Goal: Task Accomplishment & Management: Manage account settings

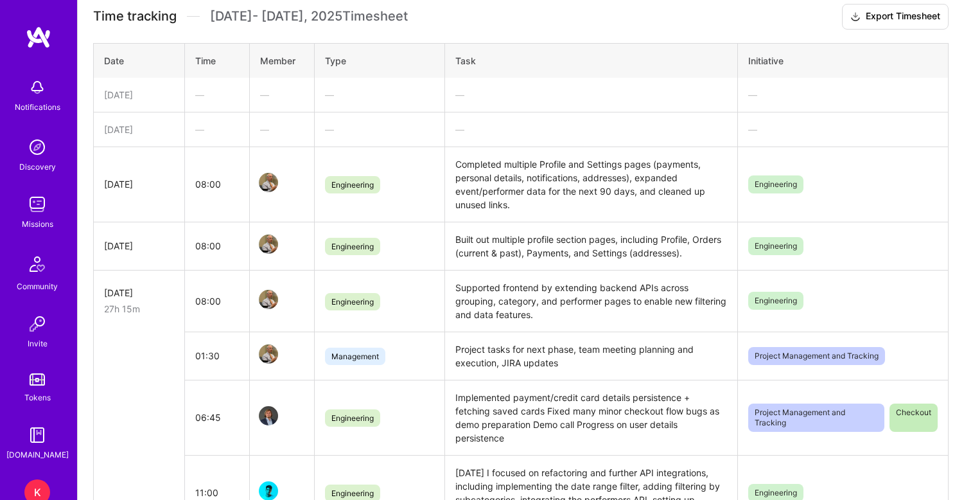
scroll to position [316, 0]
click at [201, 134] on div "—" at bounding box center [217, 127] width 44 height 13
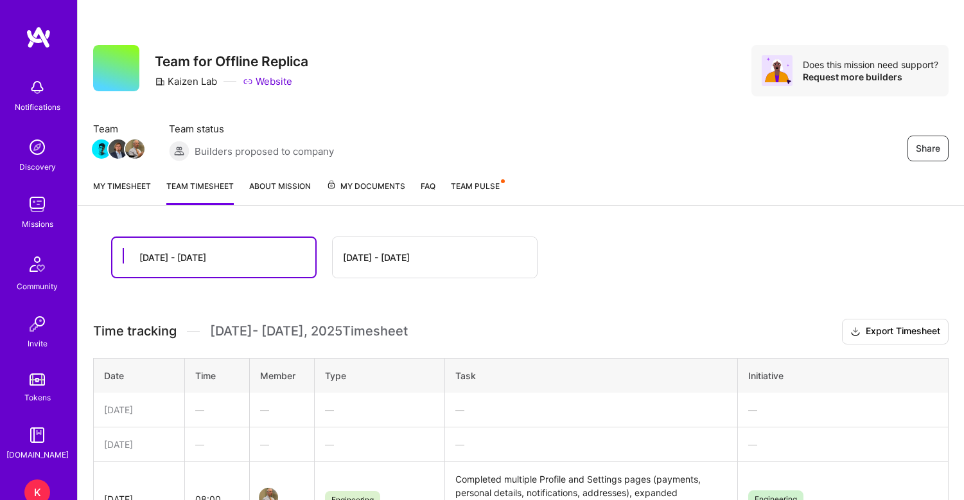
scroll to position [0, 0]
click at [121, 186] on link "My timesheet" at bounding box center [122, 192] width 58 height 26
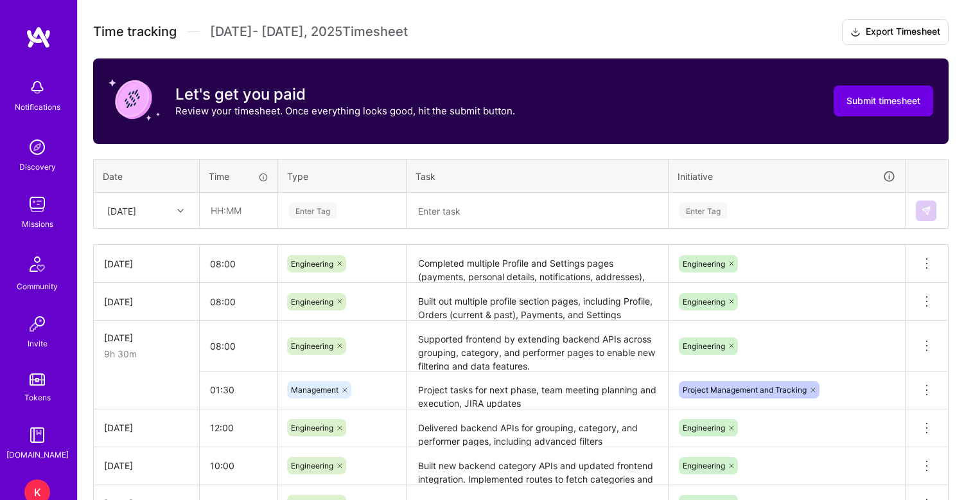
scroll to position [355, 0]
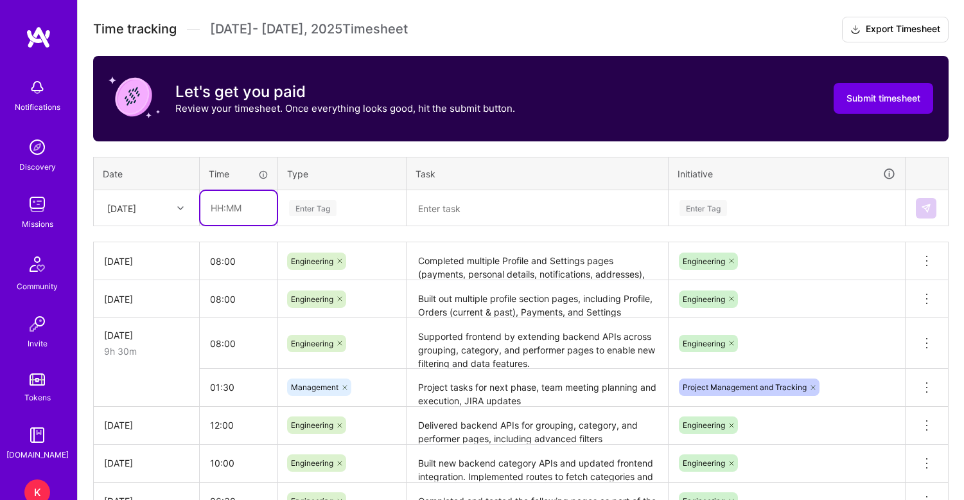
click at [221, 211] on input "text" at bounding box center [238, 208] width 76 height 34
type input "06:00"
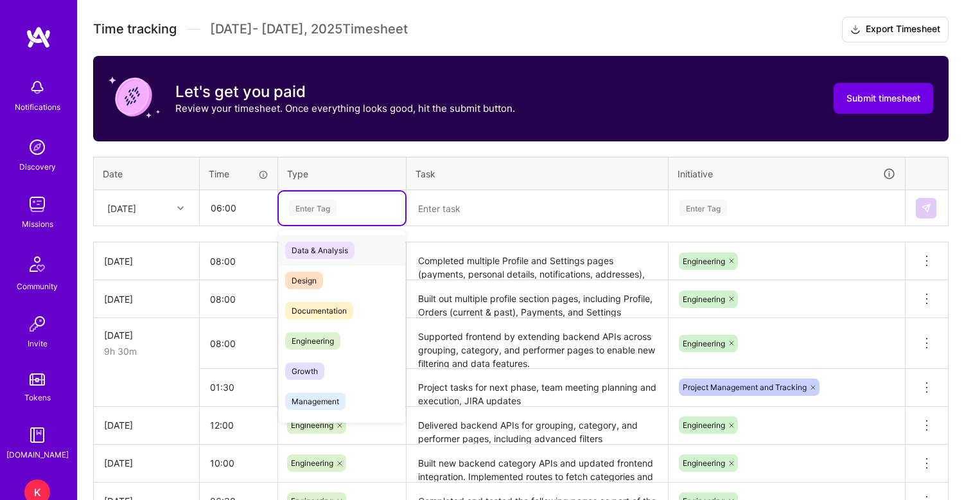
click at [328, 254] on span "Data & Analysis" at bounding box center [319, 250] width 69 height 17
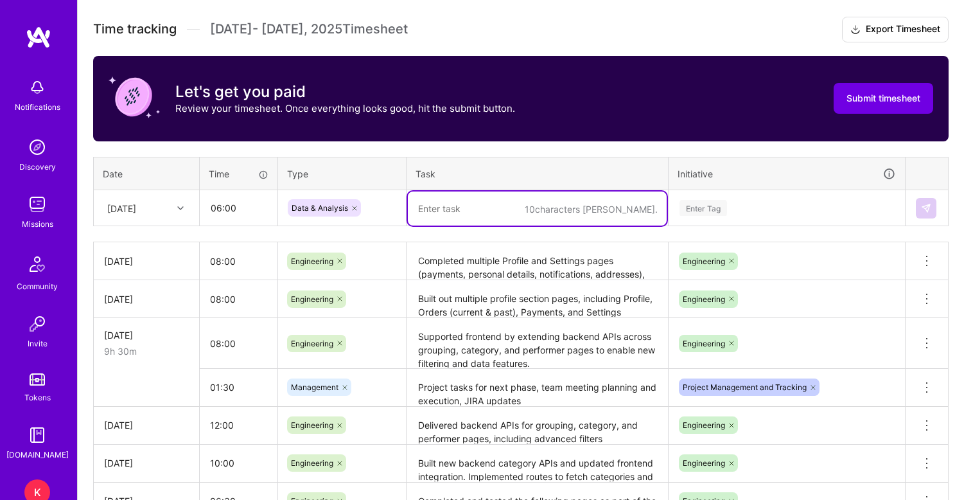
click at [442, 213] on textarea at bounding box center [537, 208] width 259 height 34
paste textarea "* Worked on expanding and testing data for events and performers for the next 9…"
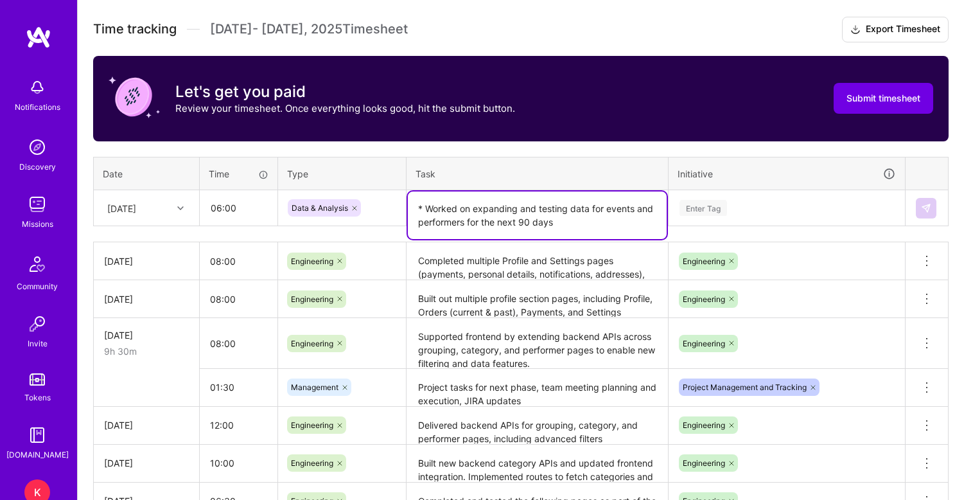
type textarea "* Worked on expanding and testing data for events and performers for the next 9…"
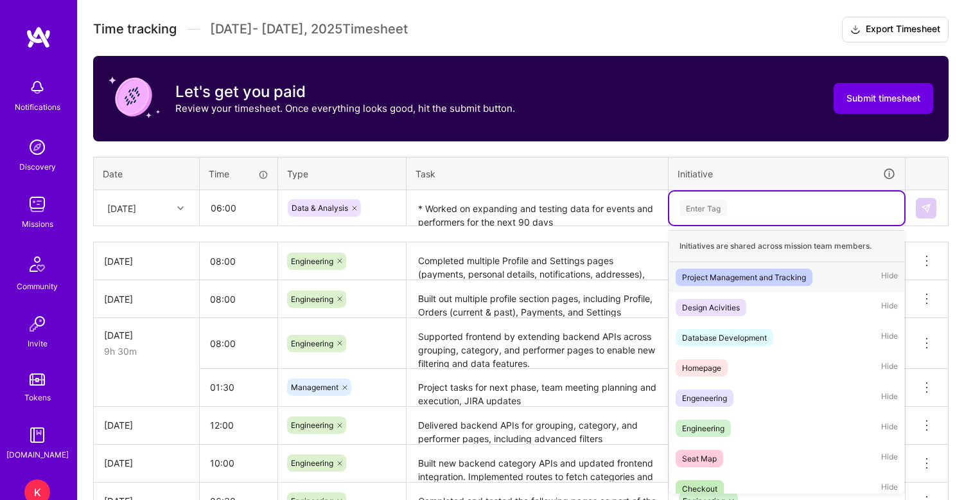
click at [719, 213] on div "Enter Tag" at bounding box center [704, 208] width 48 height 20
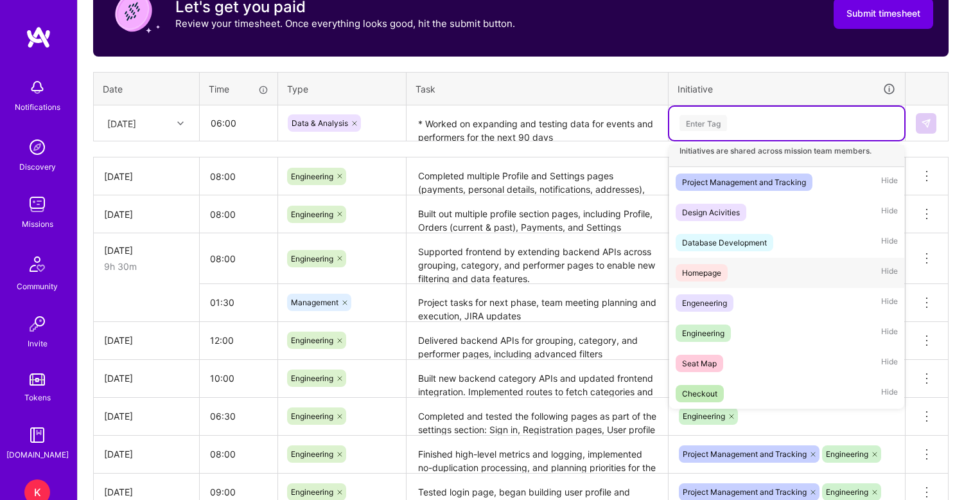
scroll to position [441, 0]
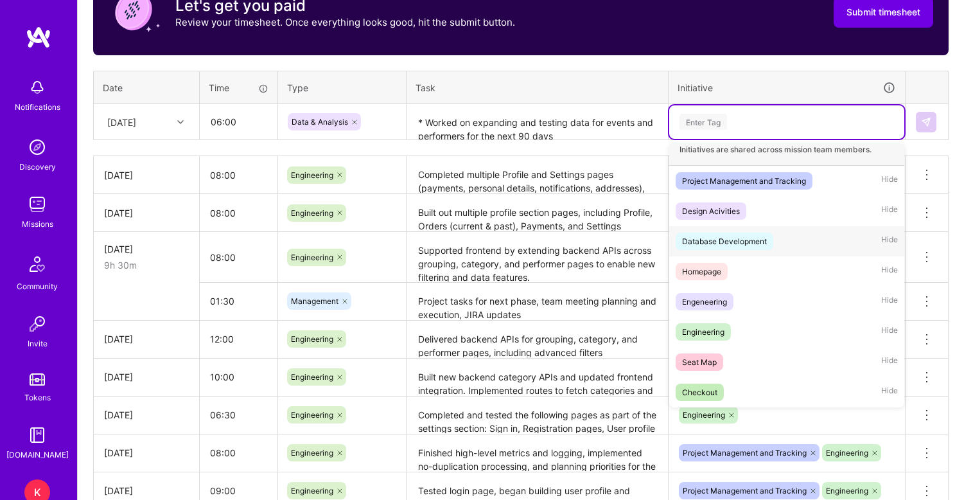
click at [721, 243] on div "Database Development" at bounding box center [724, 240] width 85 height 13
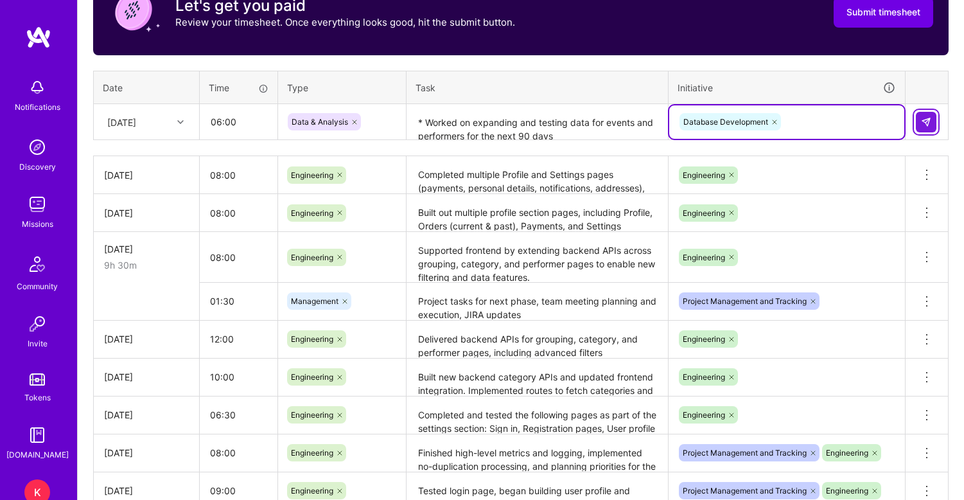
click at [929, 118] on img at bounding box center [926, 122] width 10 height 10
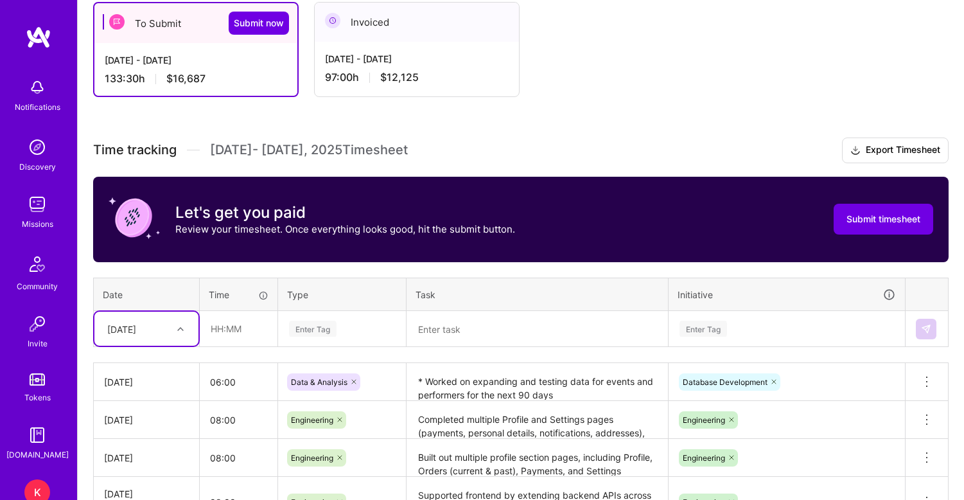
scroll to position [233, 0]
